Goal: Task Accomplishment & Management: Complete application form

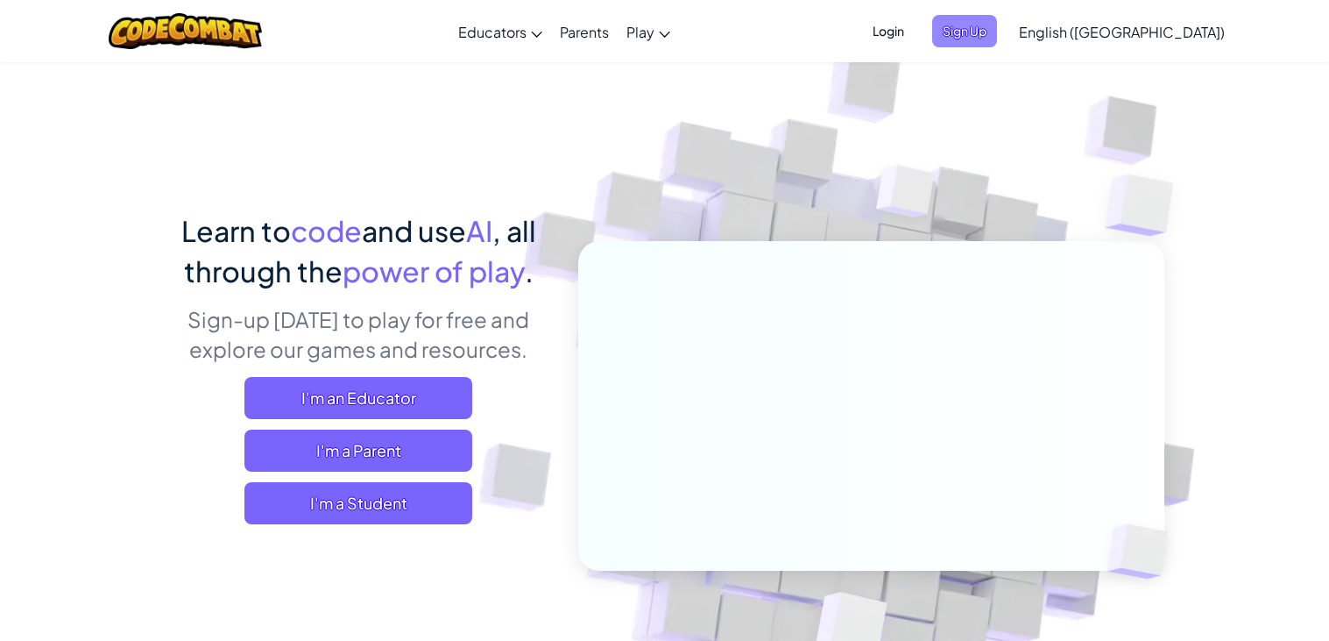
click at [997, 24] on span "Sign Up" at bounding box center [964, 31] width 65 height 32
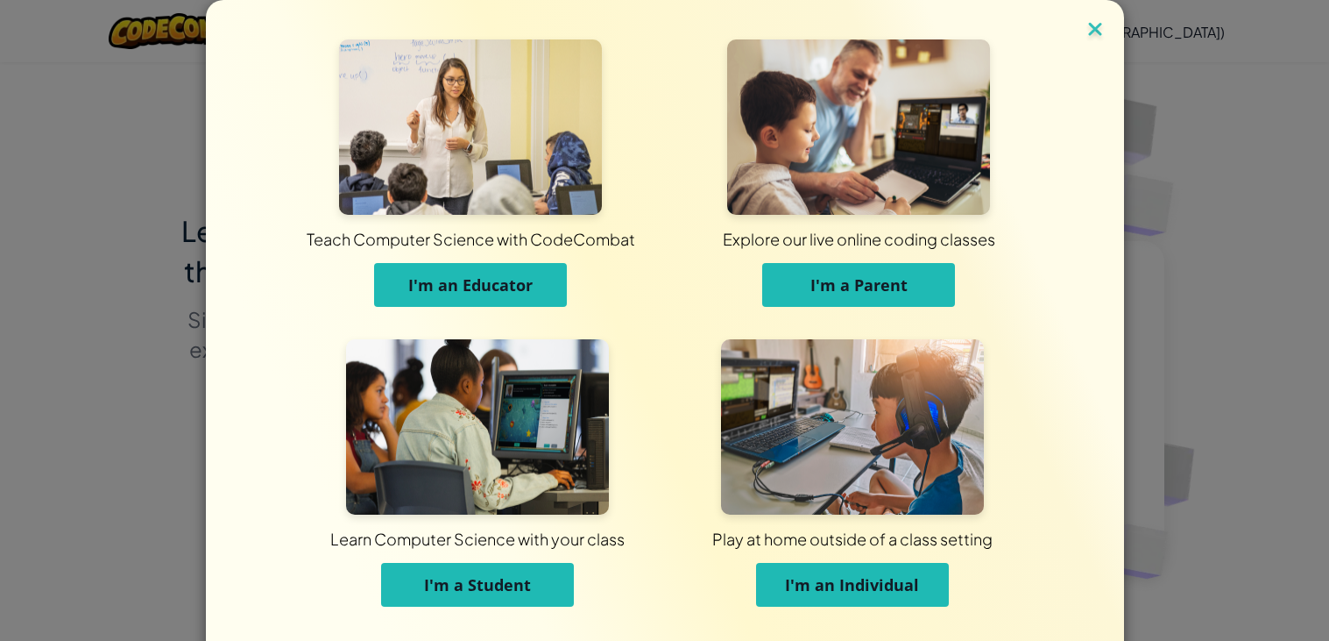
click at [1095, 30] on img at bounding box center [1095, 31] width 23 height 26
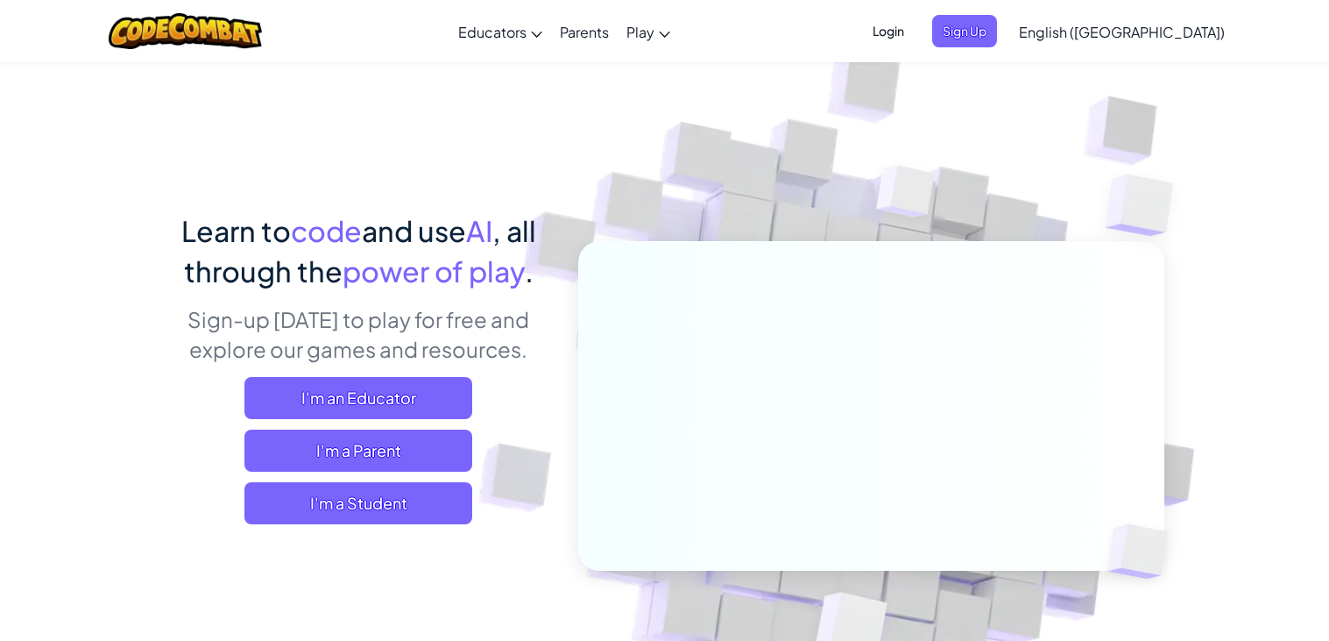
click at [915, 35] on span "Login" at bounding box center [888, 31] width 53 height 32
